Goal: Task Accomplishment & Management: Complete application form

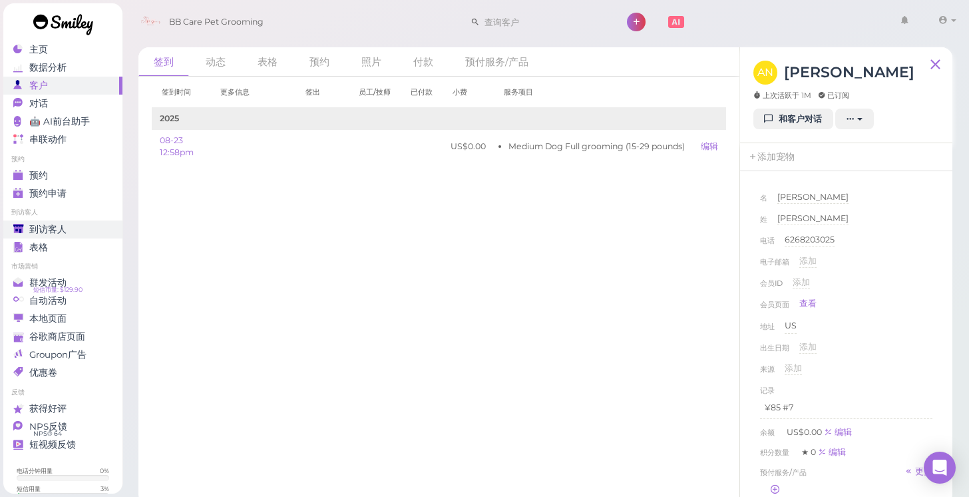
click at [55, 229] on span "到访客人" at bounding box center [47, 229] width 37 height 11
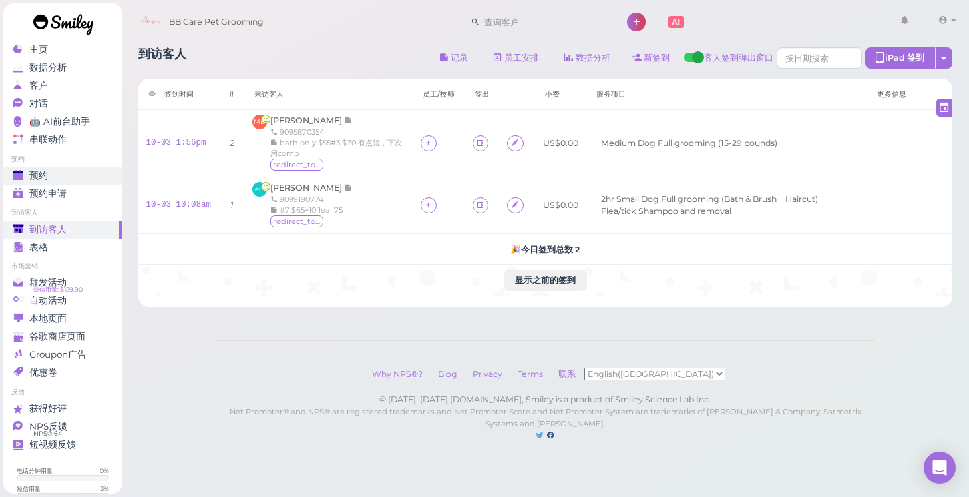
click at [37, 170] on span "预约" at bounding box center [38, 175] width 19 height 11
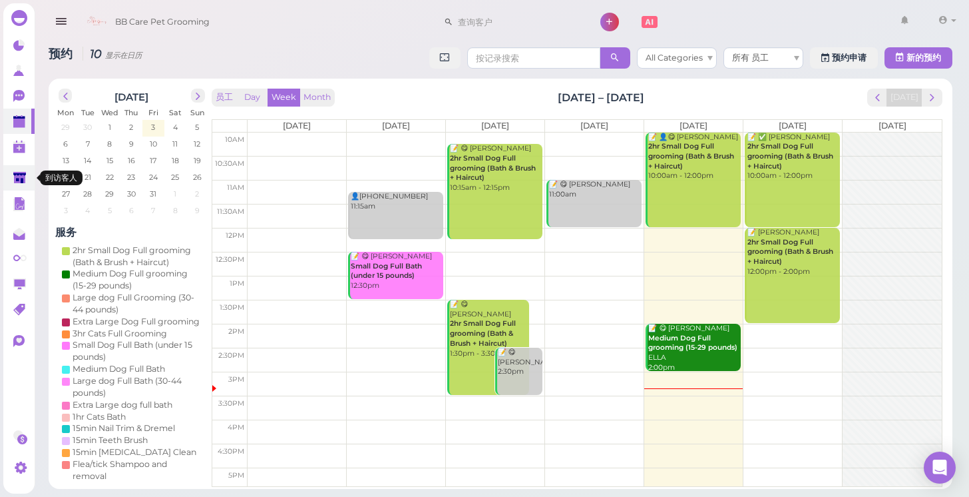
click at [23, 182] on polygon at bounding box center [19, 177] width 13 height 11
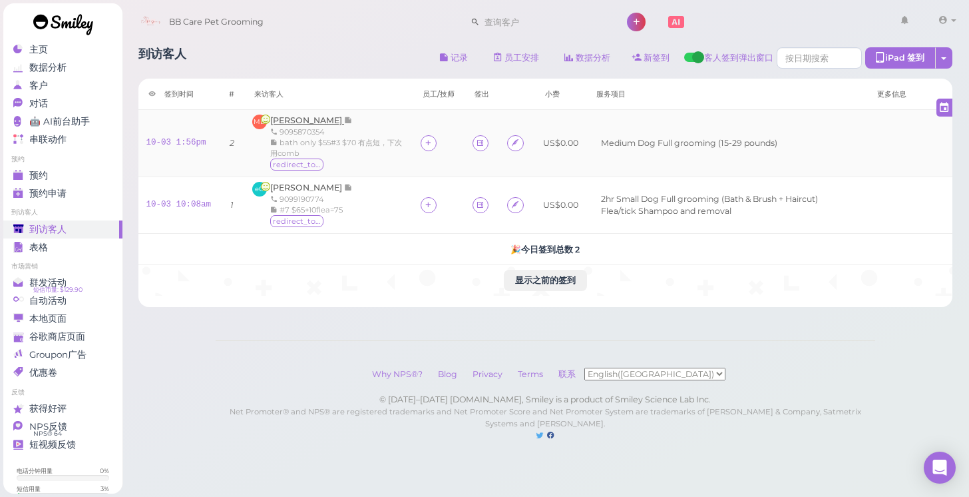
click at [319, 119] on span "[PERSON_NAME]" at bounding box center [307, 120] width 74 height 10
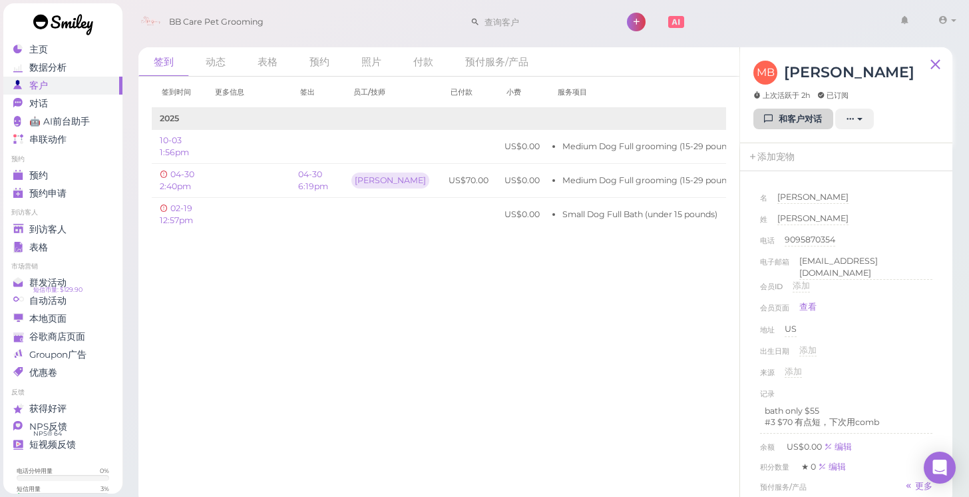
click at [802, 122] on link "和客户对话" at bounding box center [794, 119] width 80 height 21
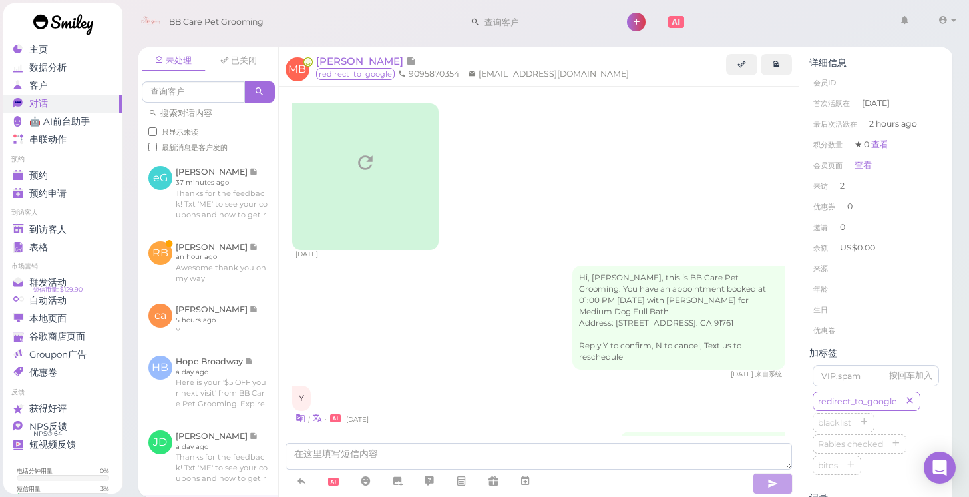
scroll to position [1509, 0]
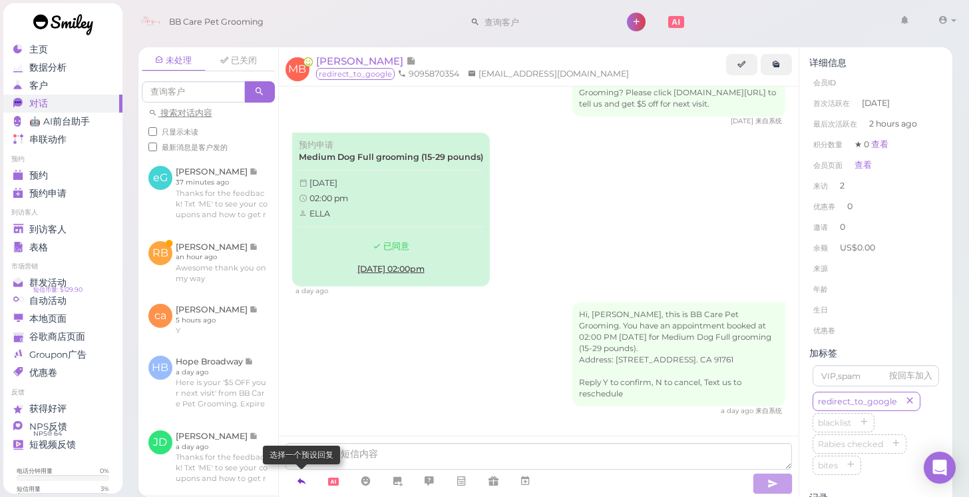
click at [300, 481] on icon at bounding box center [301, 480] width 11 height 13
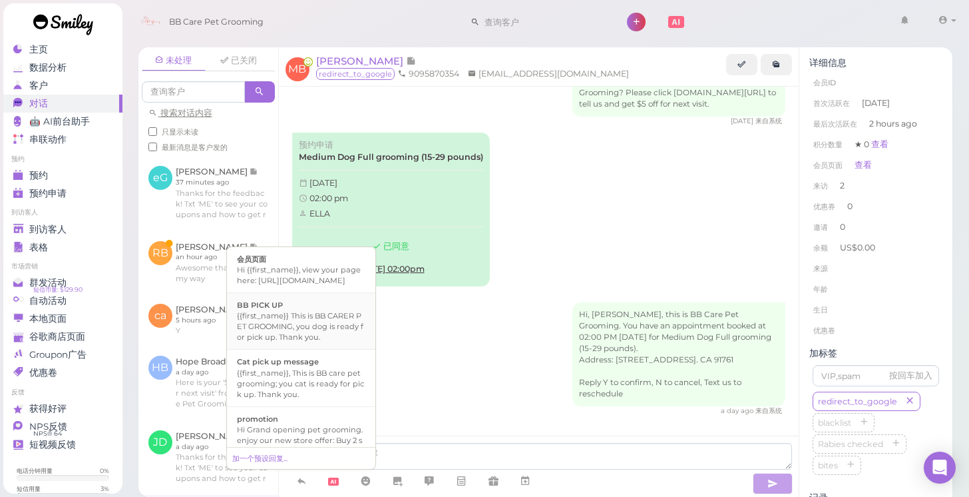
click at [286, 330] on div "{{first_name}} This is BB CARER PET GROOMING, you dog is ready for pick up. Tha…" at bounding box center [301, 326] width 129 height 32
type textarea "{{first_name}} This is BB CARER PET GROOMING, you dog is ready for pick up. Tha…"
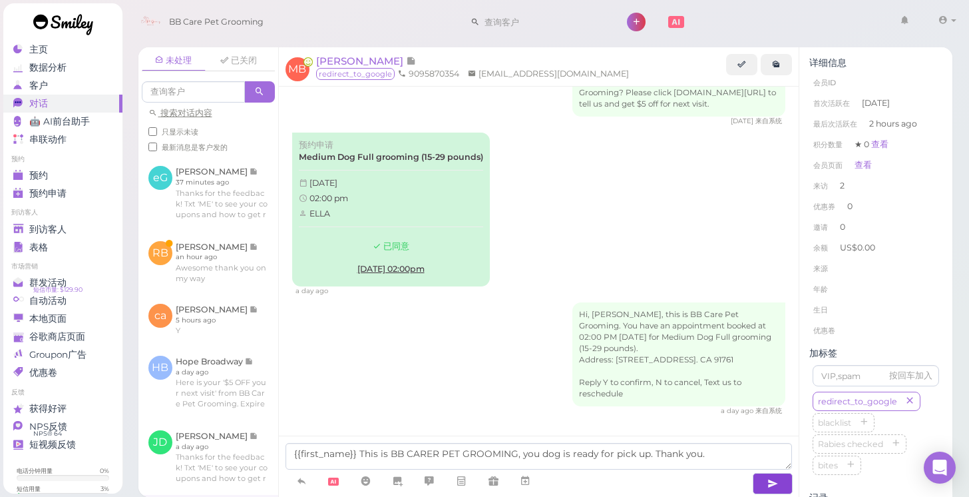
click at [765, 482] on button "button" at bounding box center [773, 483] width 40 height 21
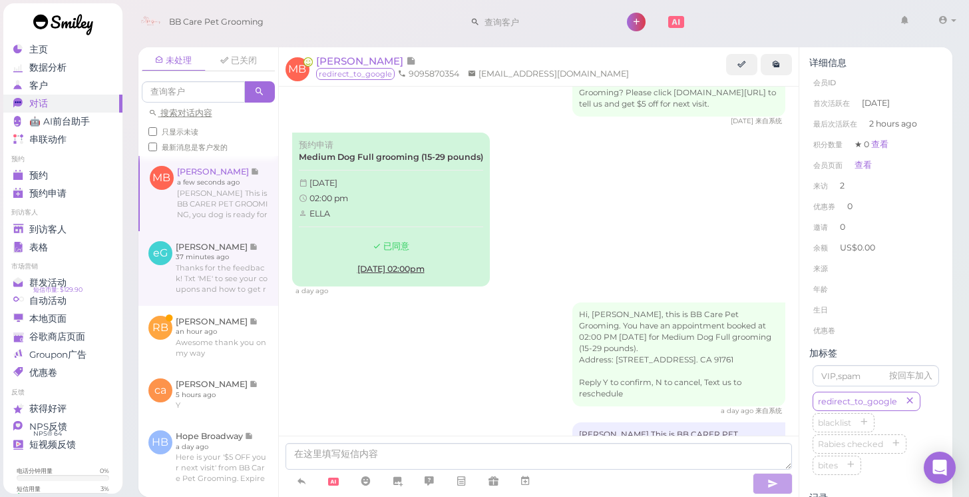
scroll to position [1553, 0]
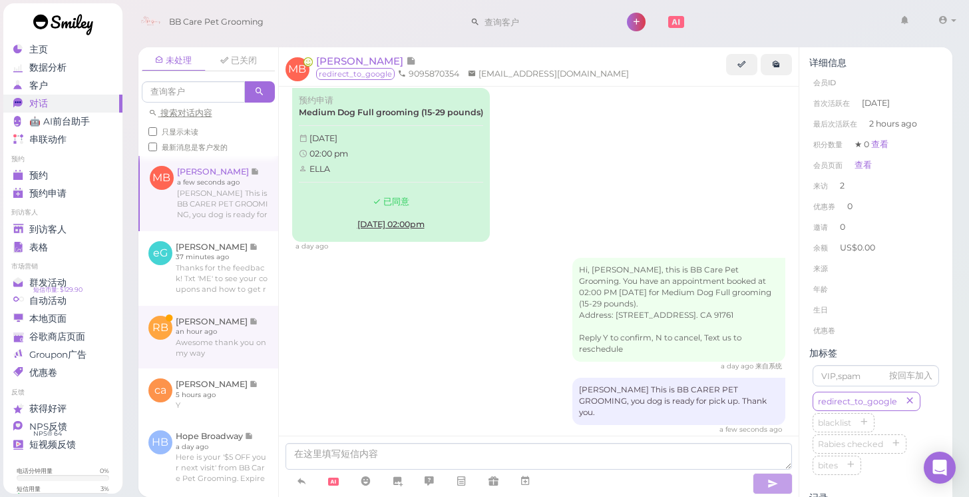
click at [212, 326] on link at bounding box center [208, 337] width 140 height 63
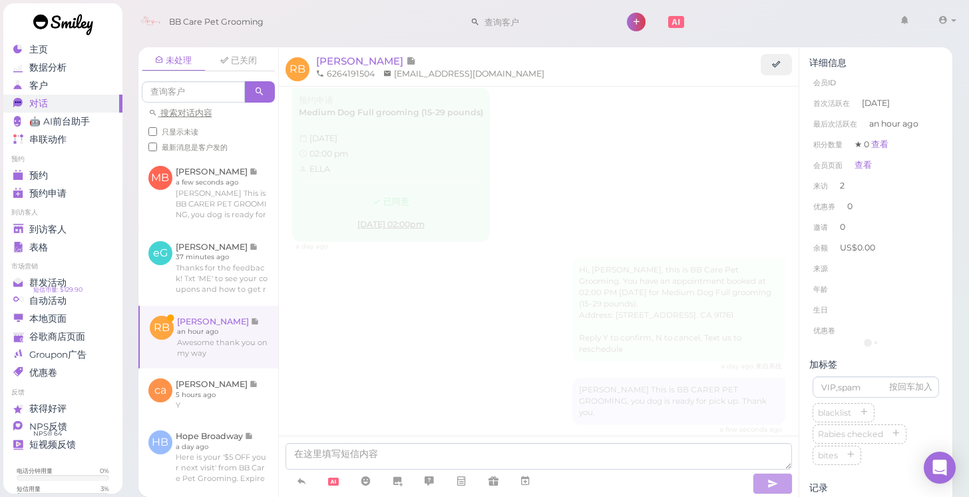
scroll to position [230, 0]
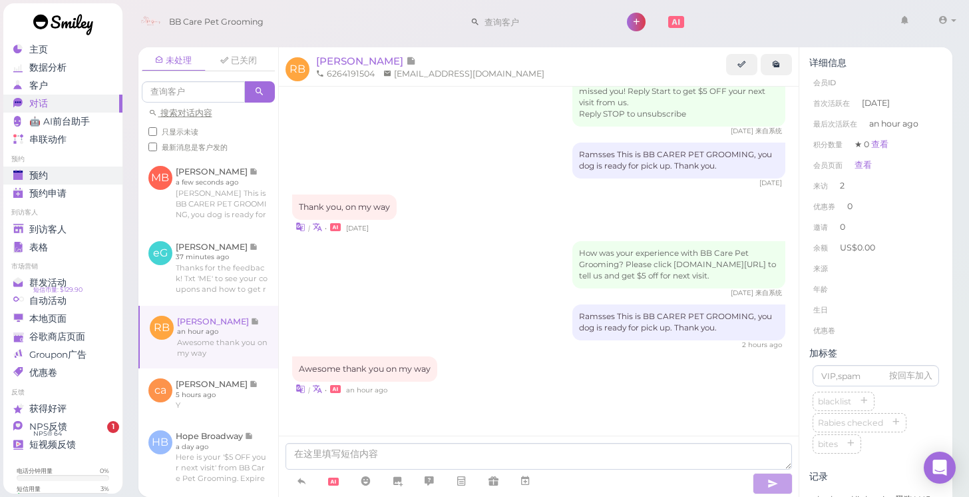
click at [41, 176] on span "预约" at bounding box center [38, 175] width 19 height 11
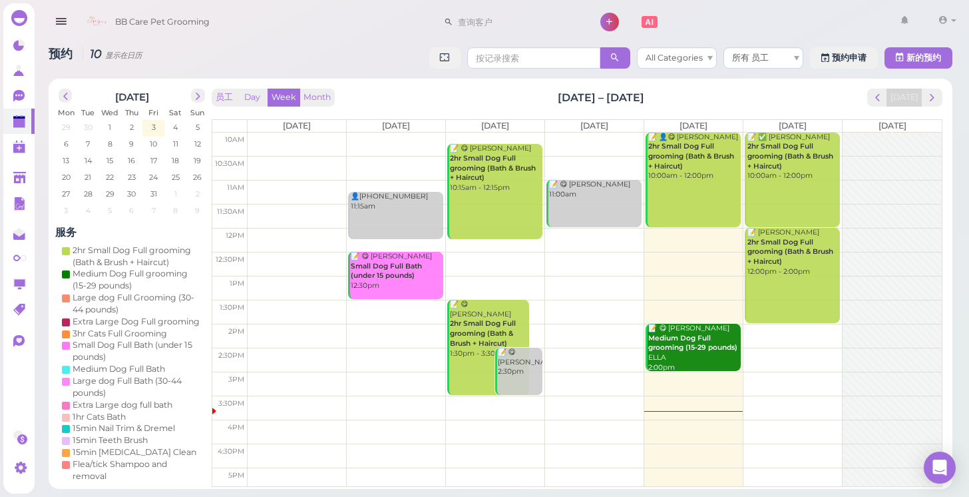
click at [841, 135] on td at bounding box center [595, 145] width 694 height 24
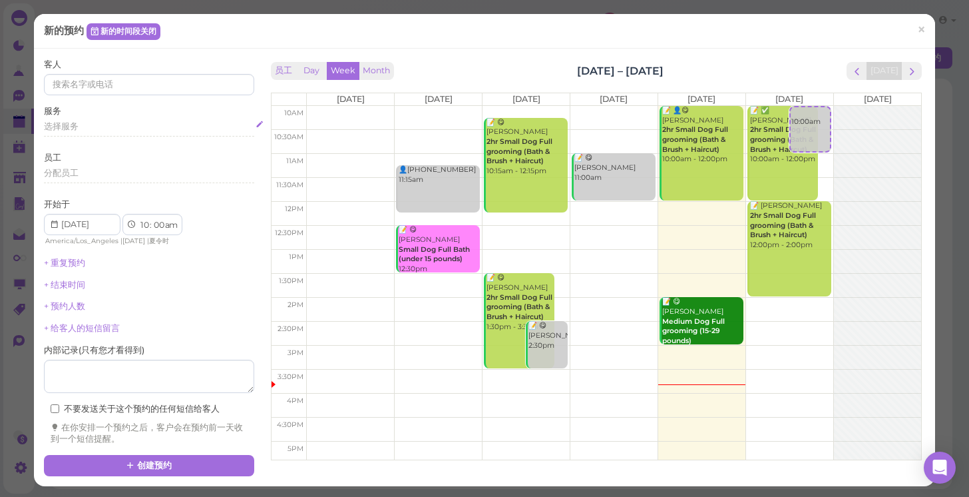
click at [55, 129] on span "选择服务" at bounding box center [61, 126] width 35 height 10
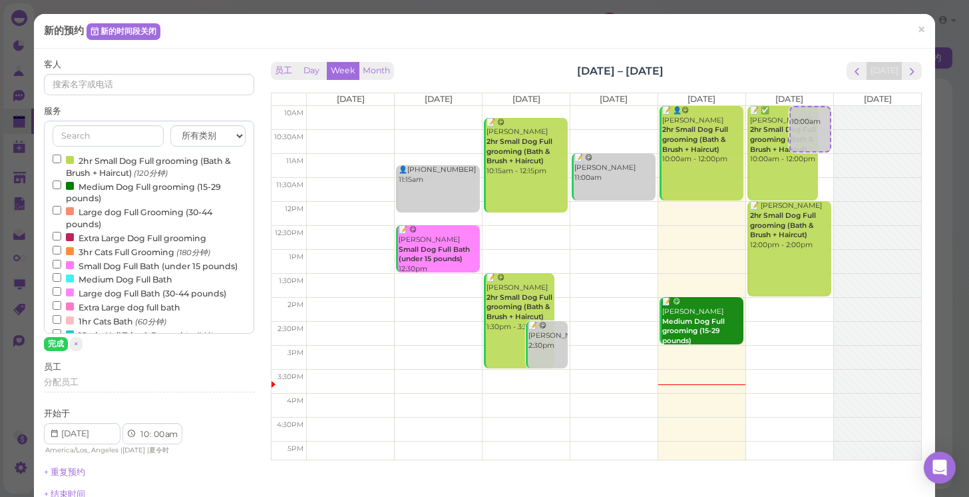
click at [58, 273] on input "Medium Dog Full Bath" at bounding box center [57, 277] width 9 height 9
click at [57, 344] on button "完成" at bounding box center [56, 344] width 24 height 14
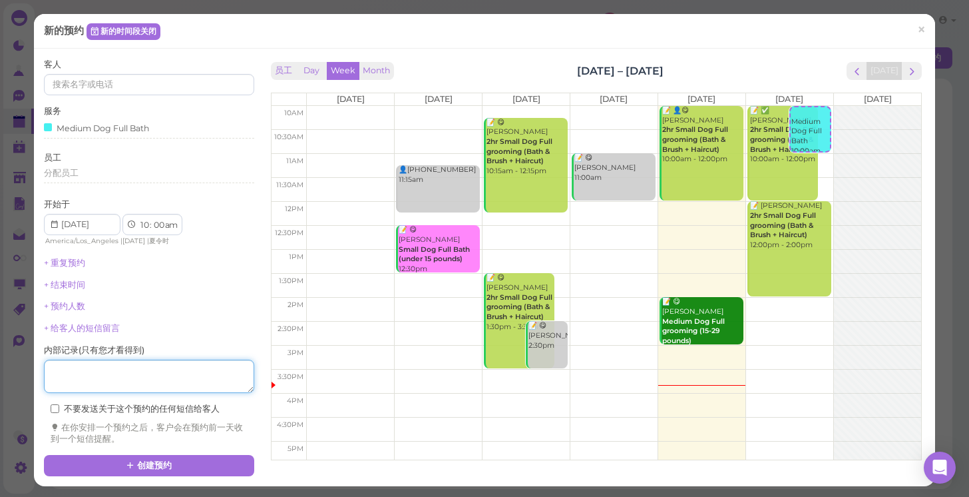
click at [61, 374] on textarea at bounding box center [149, 376] width 210 height 33
type textarea "3"
type textarea "50"
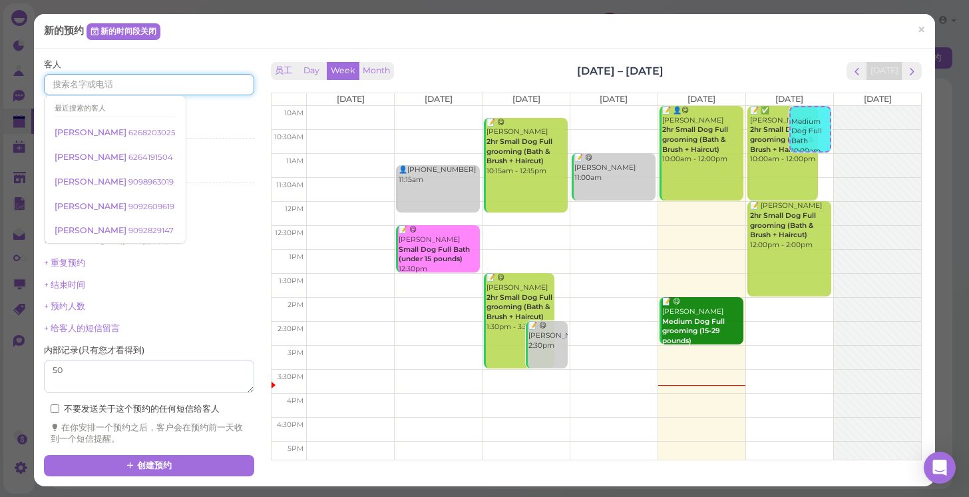
click at [89, 84] on input at bounding box center [149, 84] width 210 height 21
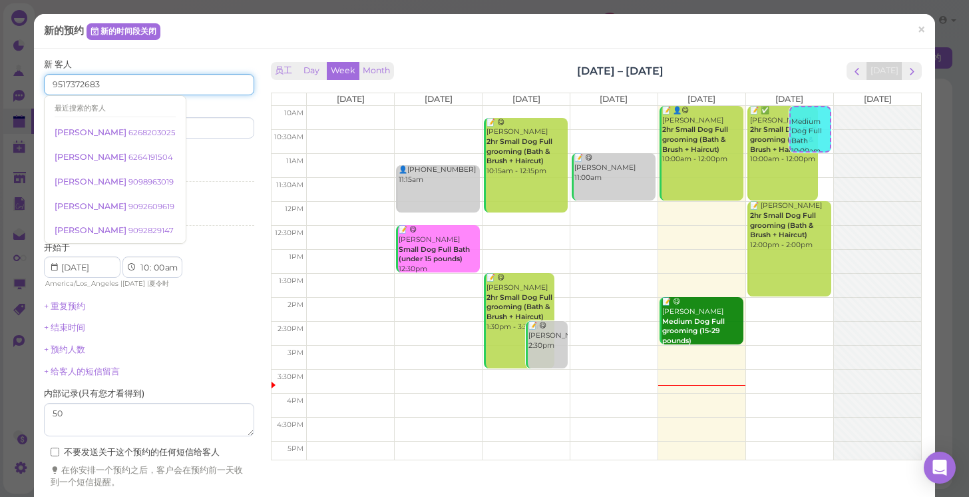
type input "9517372683"
click at [222, 274] on div "开始于 1 2 3 4 5 6 7 8 9 10 11 12 : 00 05 10 15 20 25 30 35 40 45 50 55 am pm Amer…" at bounding box center [149, 266] width 210 height 49
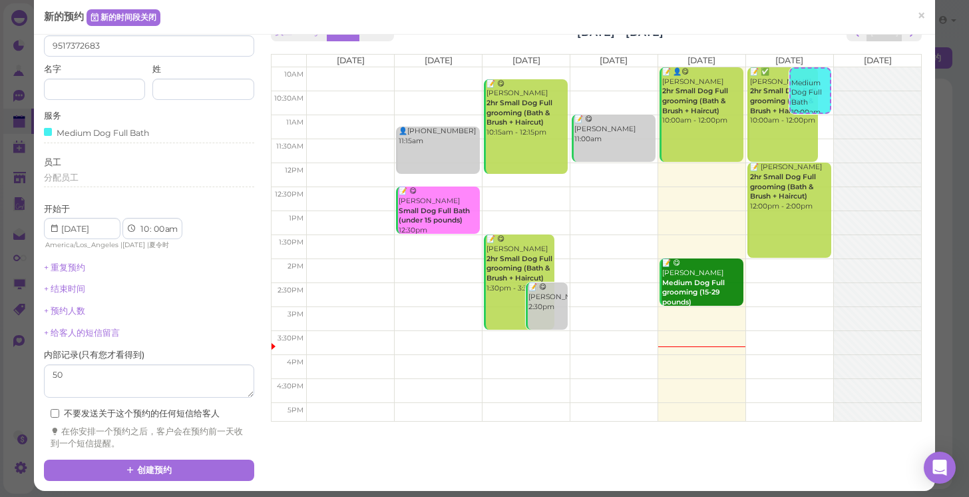
scroll to position [37, 0]
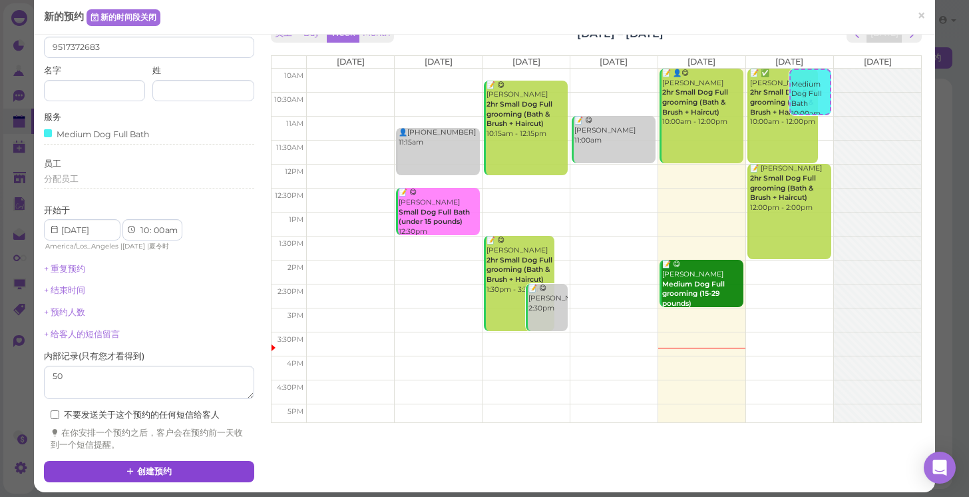
click at [155, 461] on button "创建预约" at bounding box center [149, 471] width 210 height 21
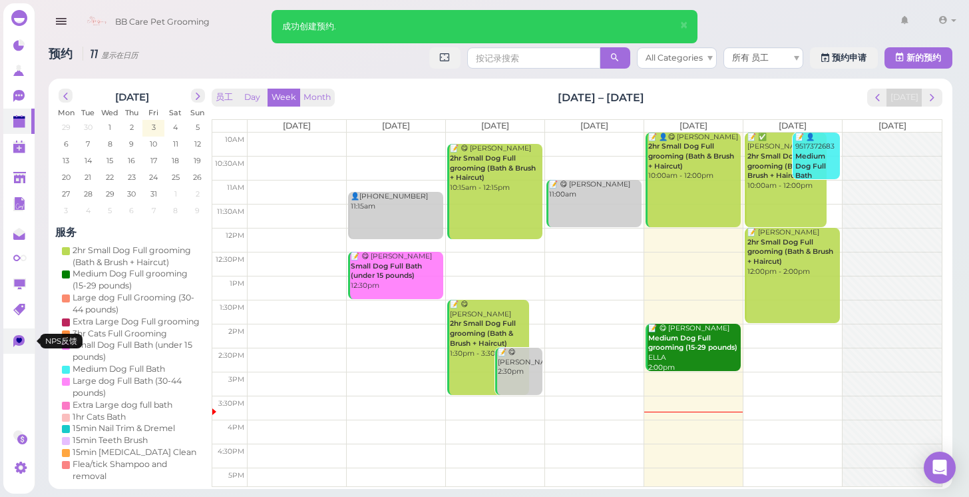
click at [16, 342] on icon at bounding box center [18, 341] width 11 height 12
